Goal: Information Seeking & Learning: Learn about a topic

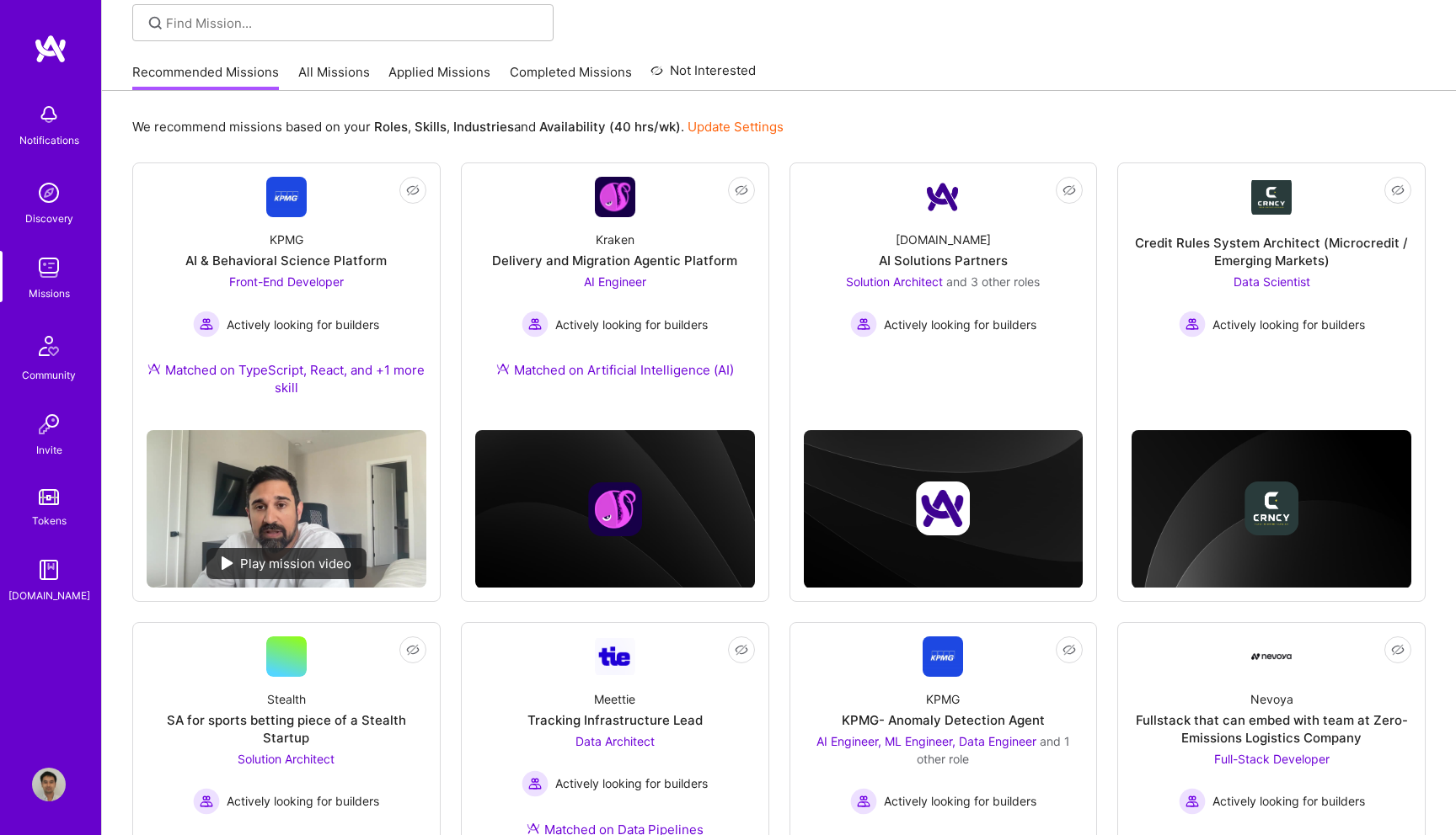
scroll to position [128, 0]
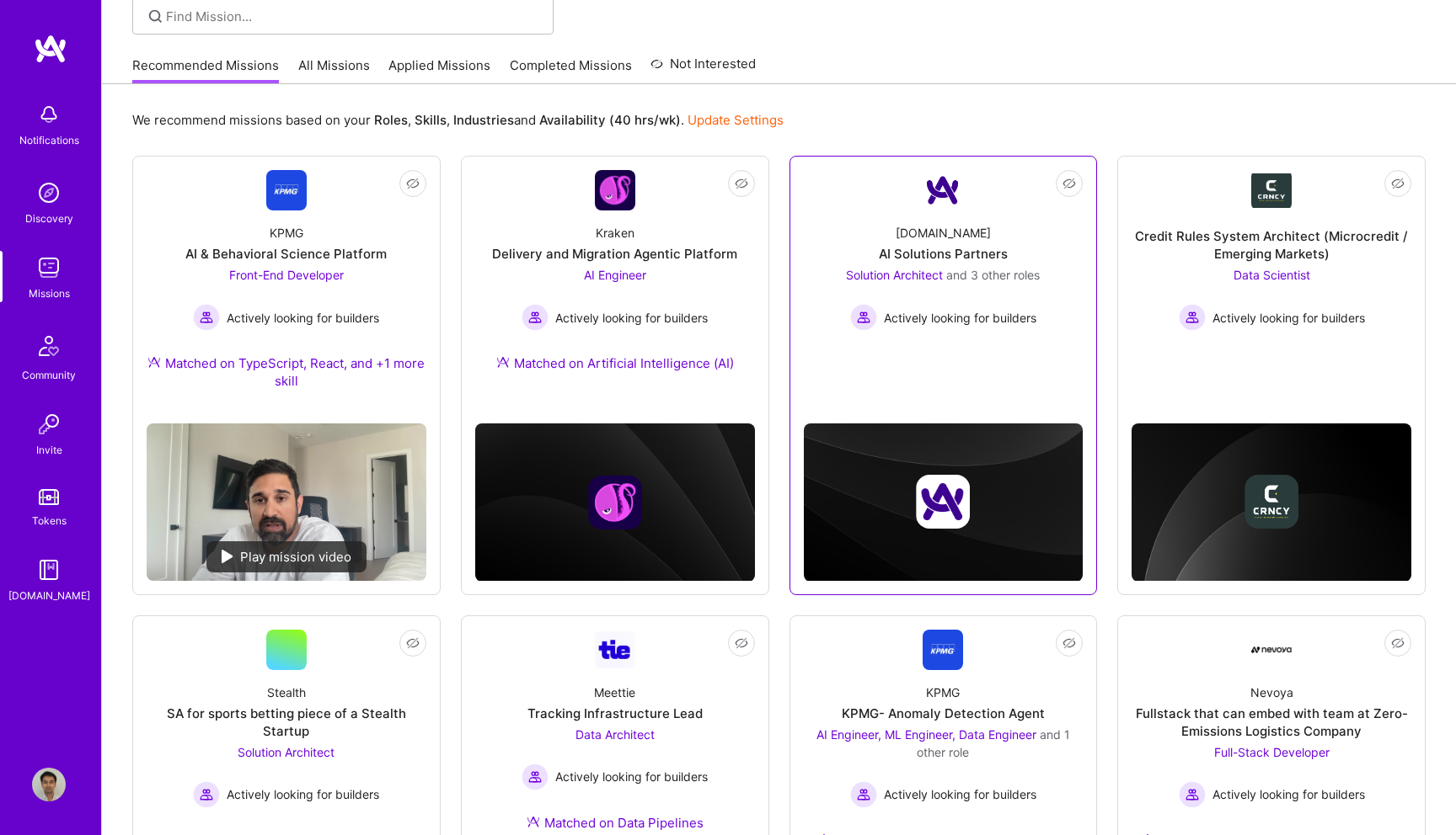
click at [964, 266] on div "Solution Architect and 3 other roles" at bounding box center [943, 275] width 194 height 18
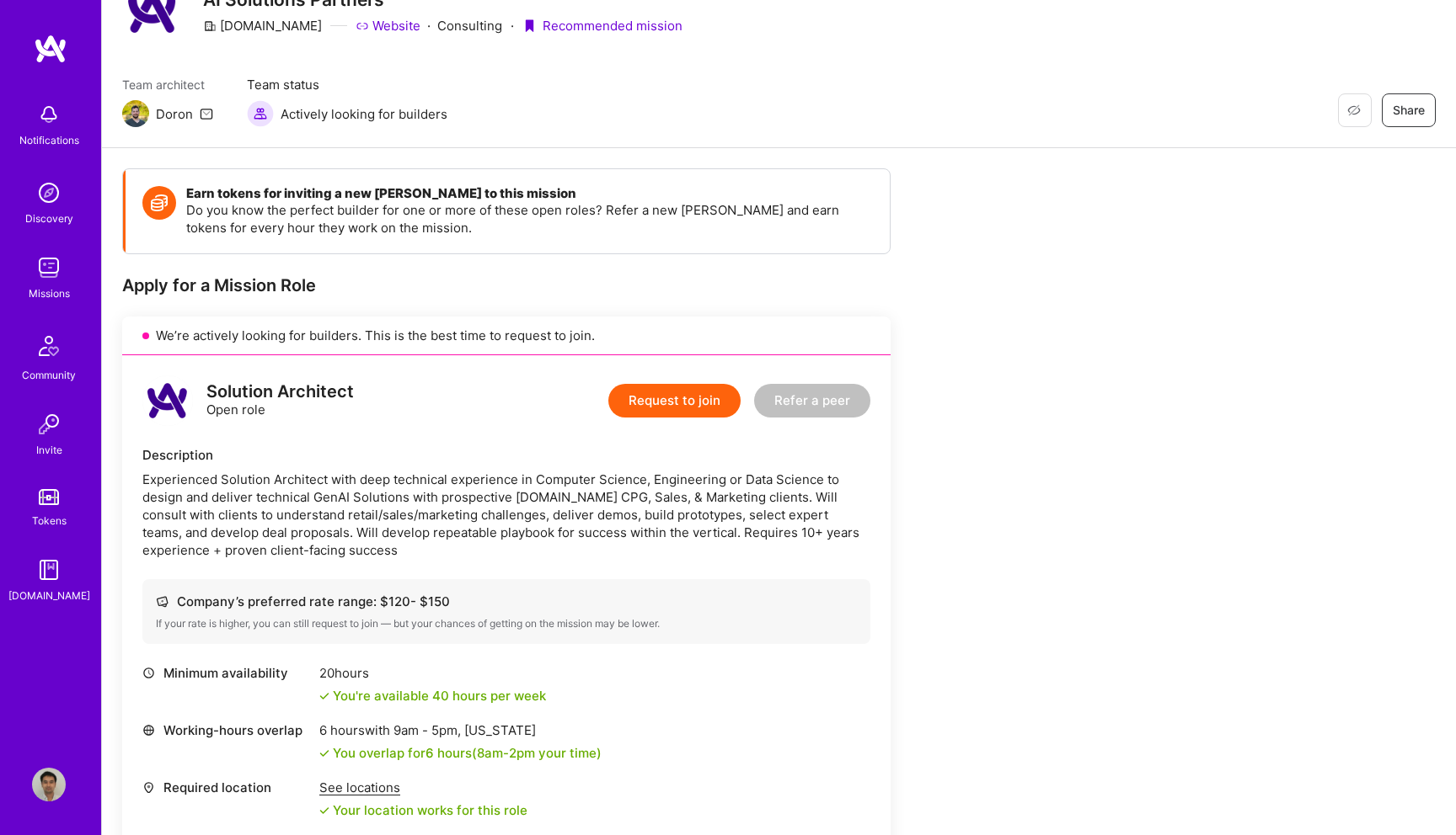
scroll to position [80, 0]
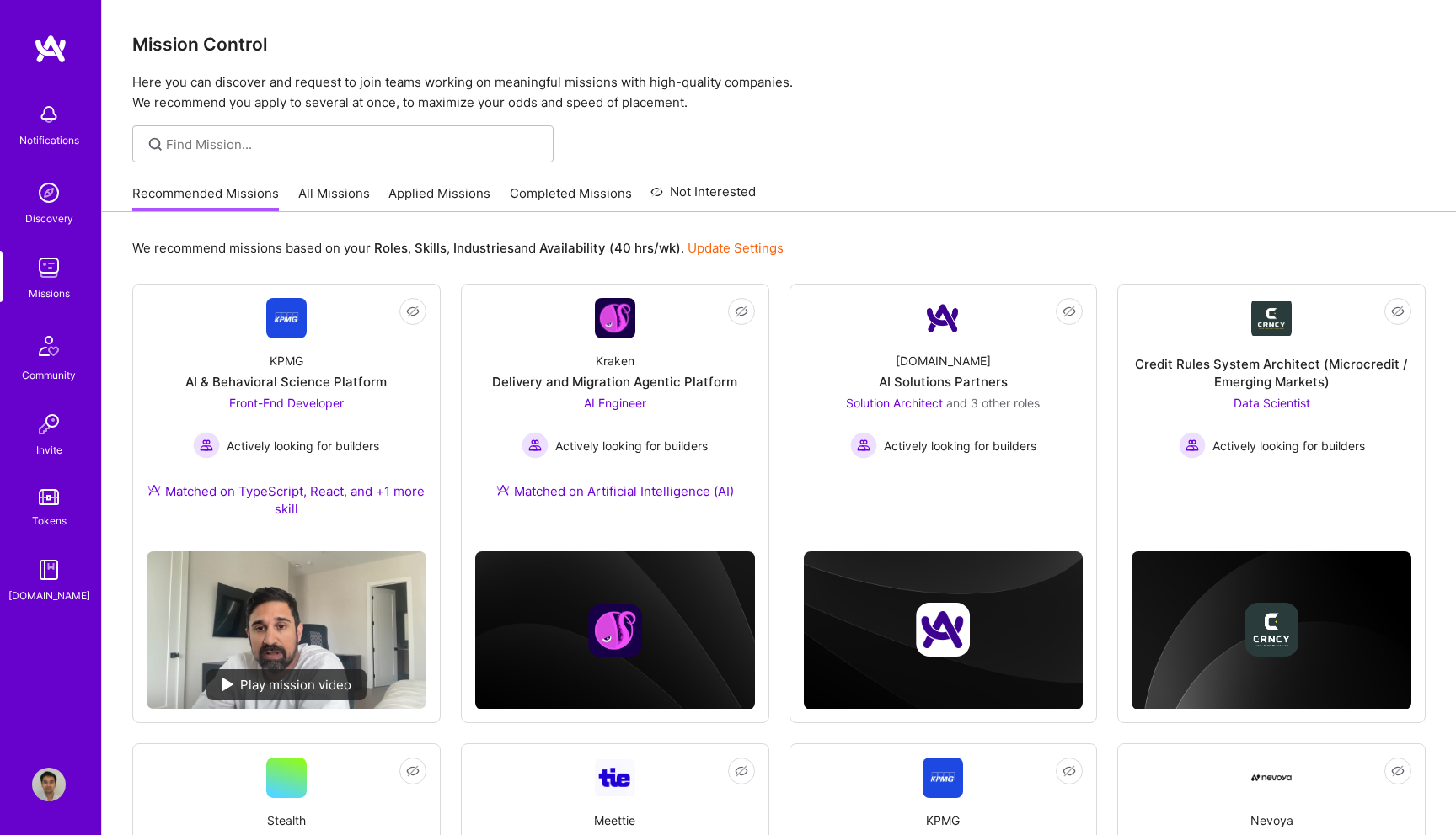
click at [337, 186] on link "All Missions" at bounding box center [334, 198] width 71 height 28
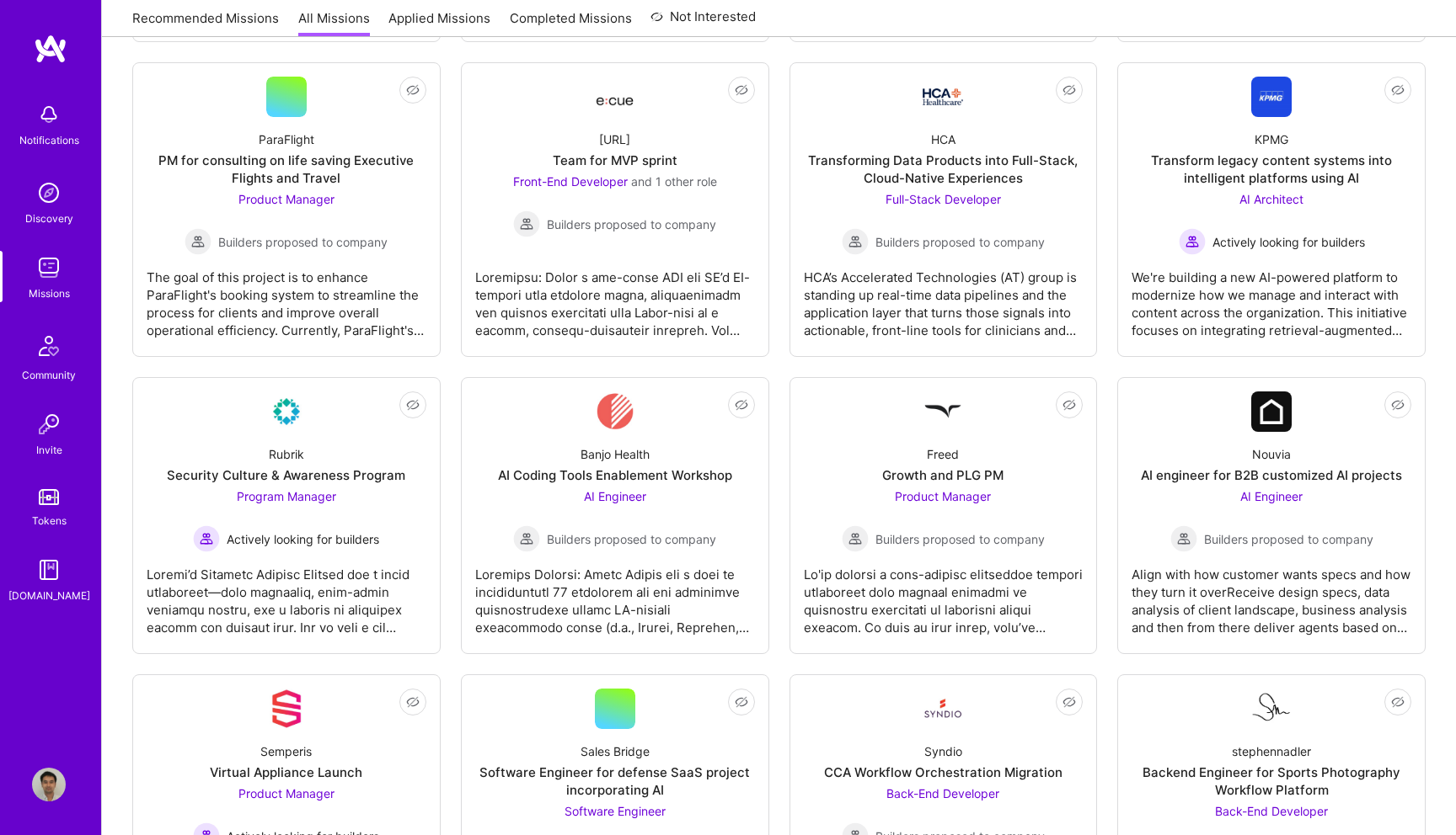
scroll to position [572, 0]
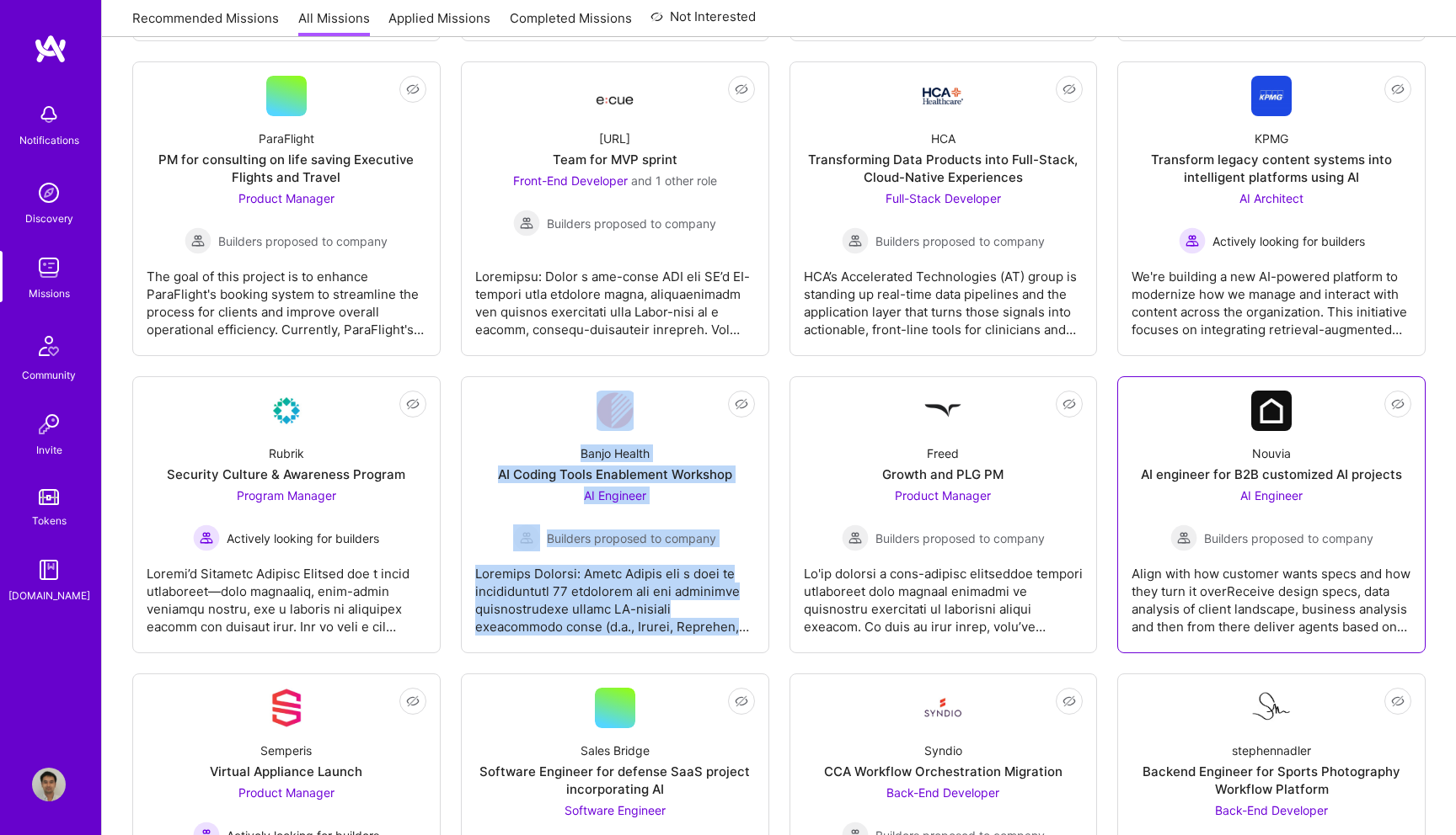
click at [1265, 482] on div "AI engineer for B2B customized AI projects" at bounding box center [1271, 474] width 261 height 18
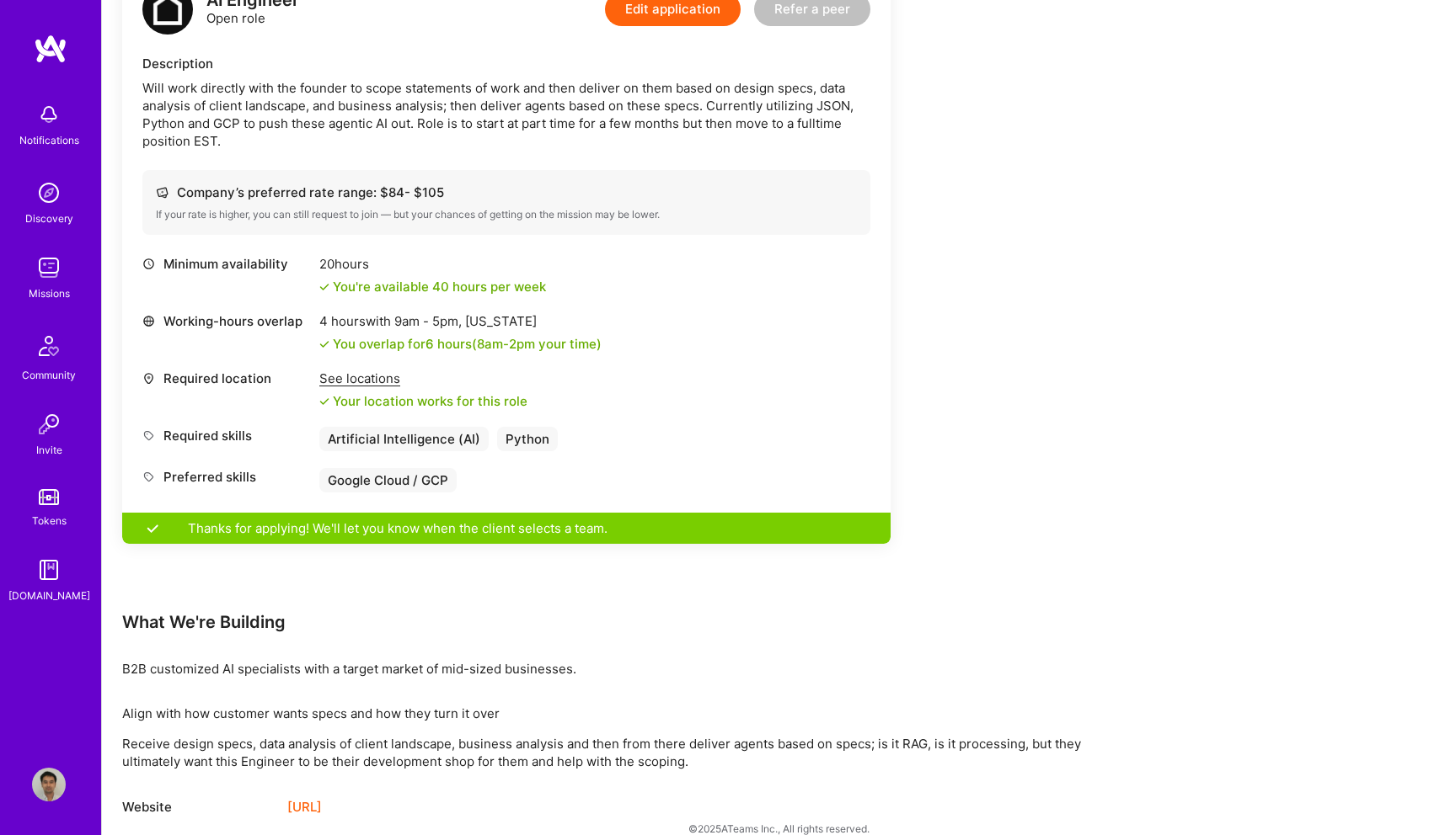
scroll to position [491, 0]
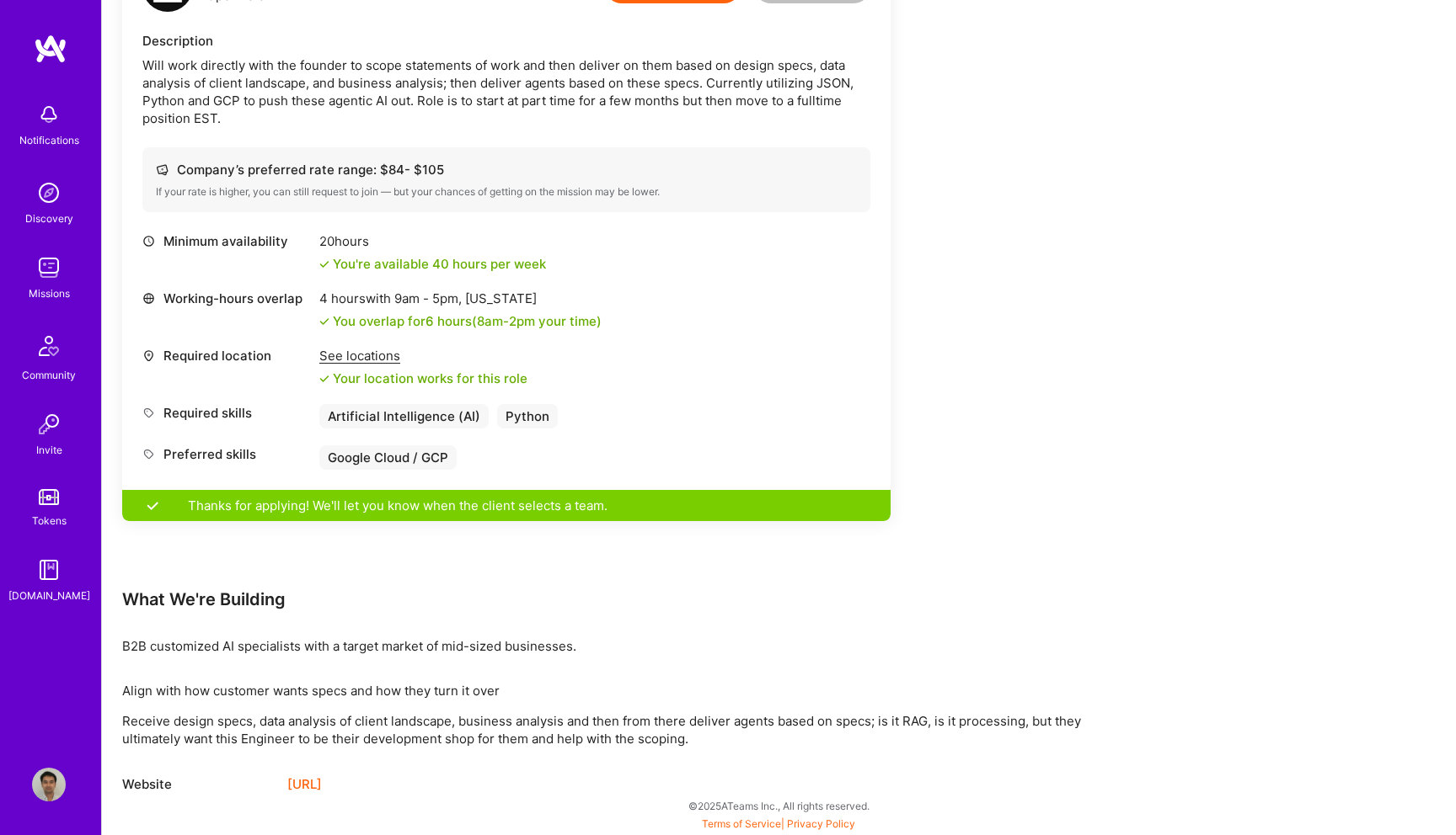
click at [321, 785] on link "https://nouvia.ai/" at bounding box center [305, 784] width 35 height 20
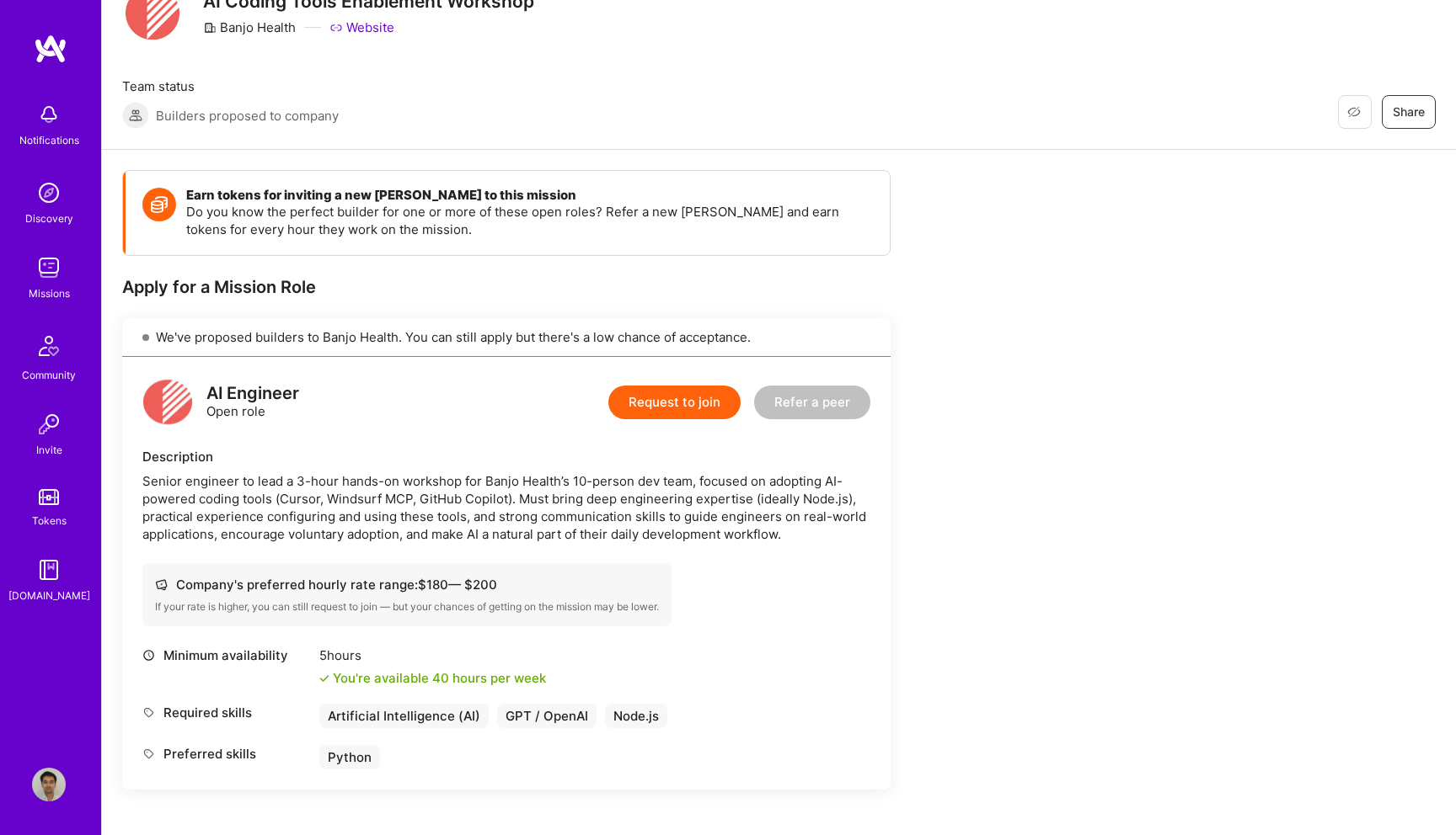
scroll to position [83, 0]
